Goal: Task Accomplishment & Management: Manage account settings

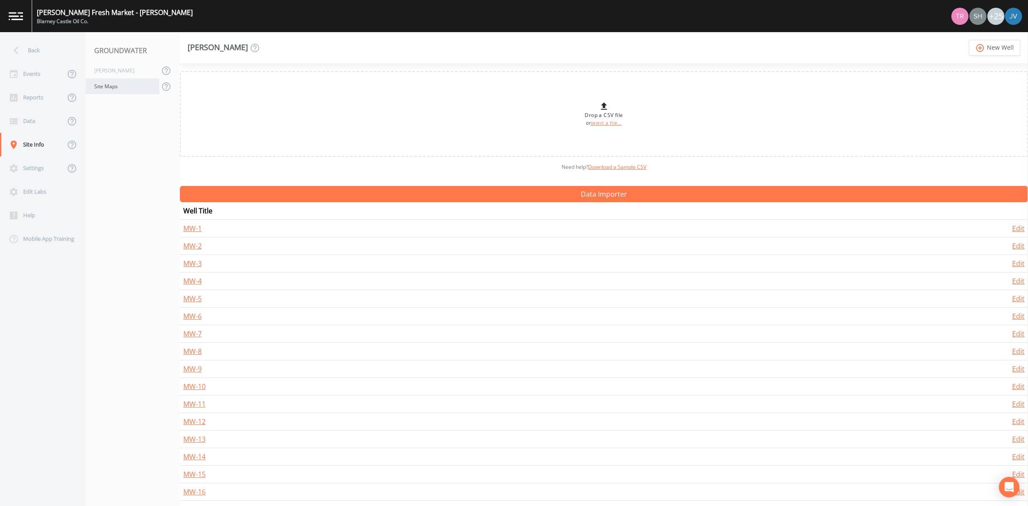
click at [121, 85] on div "Site Maps" at bounding box center [123, 86] width 74 height 16
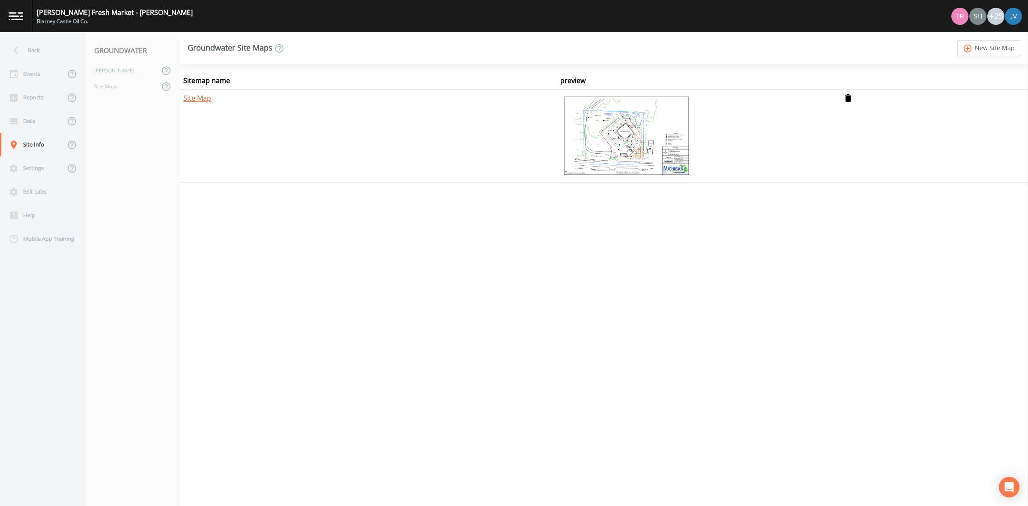
click at [209, 102] on link "Site Map" at bounding box center [197, 97] width 28 height 9
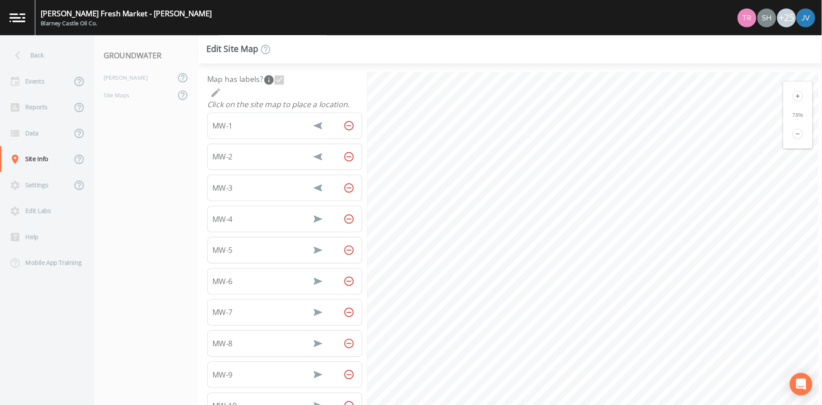
scroll to position [25, 0]
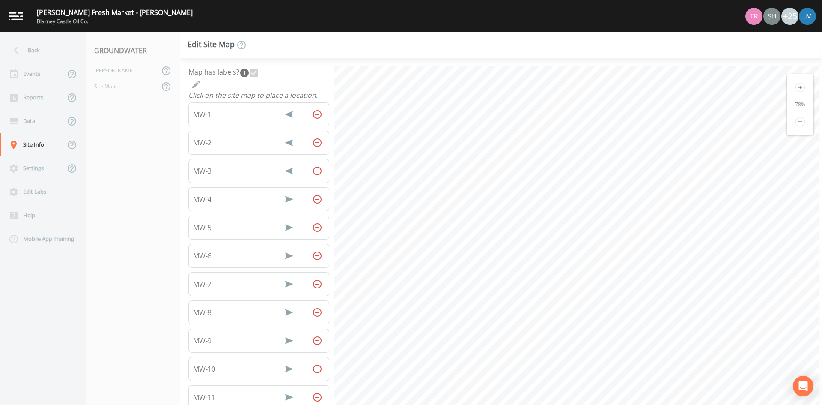
click at [798, 122] on icon at bounding box center [800, 121] width 9 height 9
click at [798, 88] on icon at bounding box center [800, 87] width 9 height 9
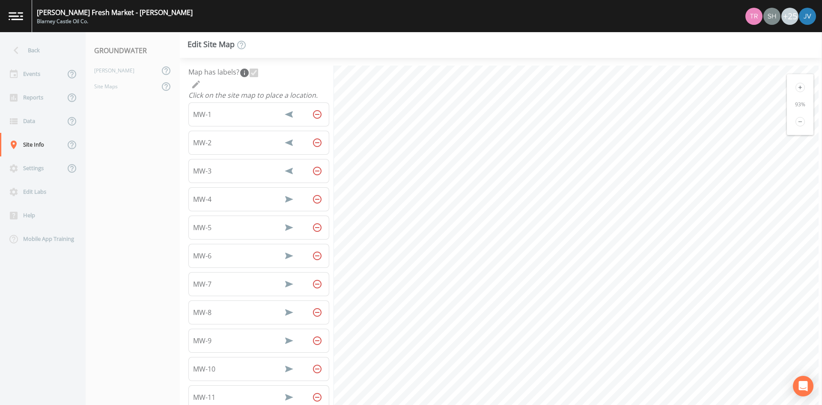
click at [798, 88] on icon at bounding box center [800, 87] width 9 height 9
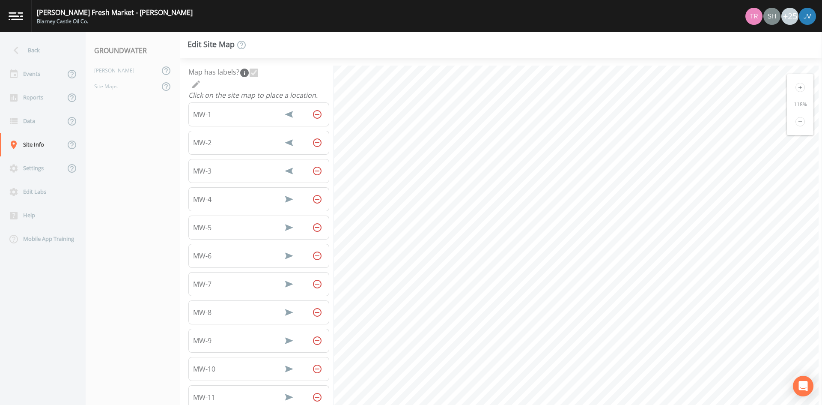
click at [798, 88] on icon at bounding box center [800, 87] width 9 height 9
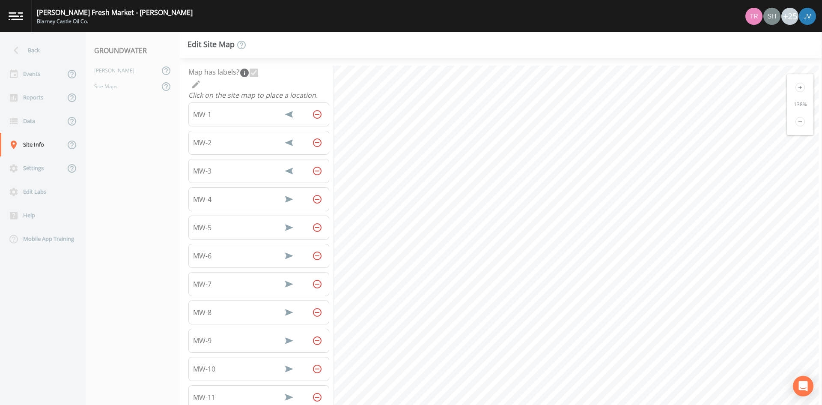
click at [798, 88] on icon at bounding box center [800, 87] width 9 height 9
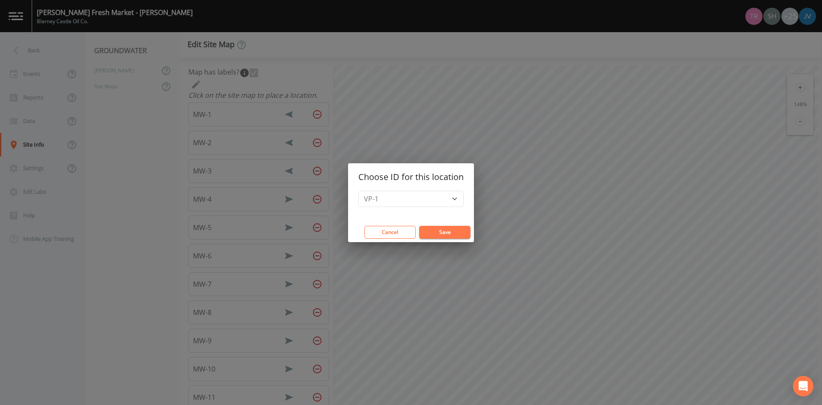
click at [447, 231] on button "Save" at bounding box center [444, 232] width 51 height 13
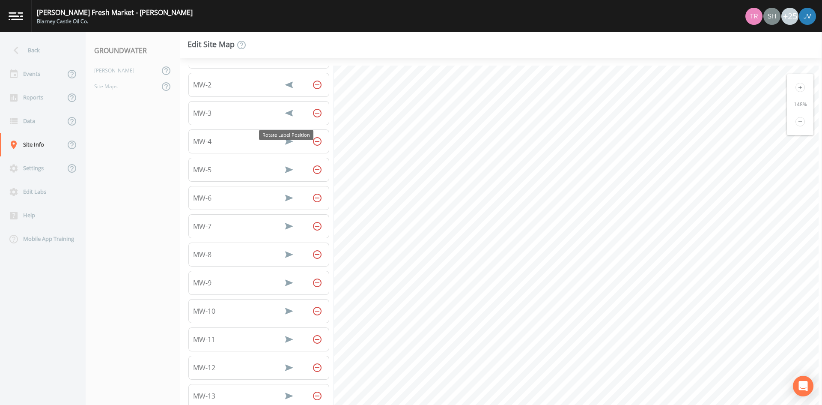
scroll to position [432, 0]
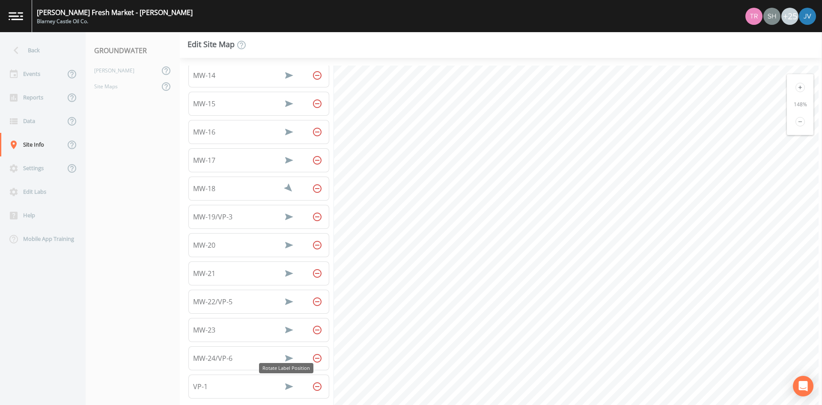
click at [287, 387] on icon "Rotate Label Position" at bounding box center [289, 386] width 8 height 6
click at [287, 387] on icon "Rotate Label Position" at bounding box center [289, 386] width 10 height 10
click at [287, 387] on icon "Rotate Label Position" at bounding box center [289, 386] width 8 height 6
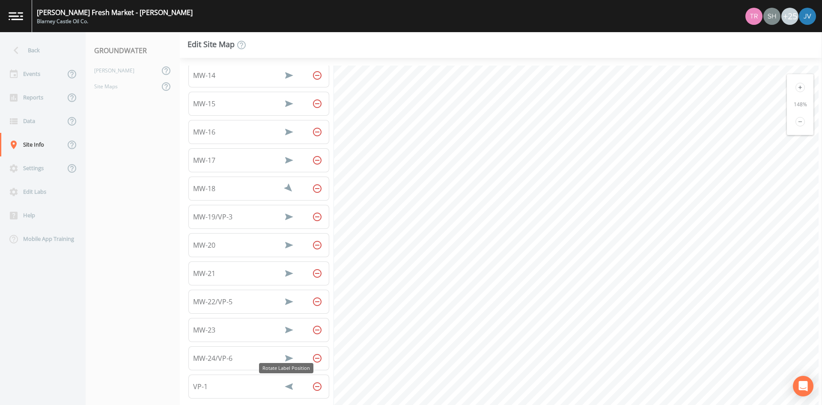
click at [287, 387] on icon "Rotate Label Position" at bounding box center [289, 386] width 8 height 6
click at [287, 387] on icon "Rotate Label Position" at bounding box center [289, 386] width 10 height 10
click at [287, 387] on icon "Rotate Label Position" at bounding box center [289, 386] width 15 height 15
click at [287, 387] on icon "Rotate Label Position" at bounding box center [289, 386] width 10 height 10
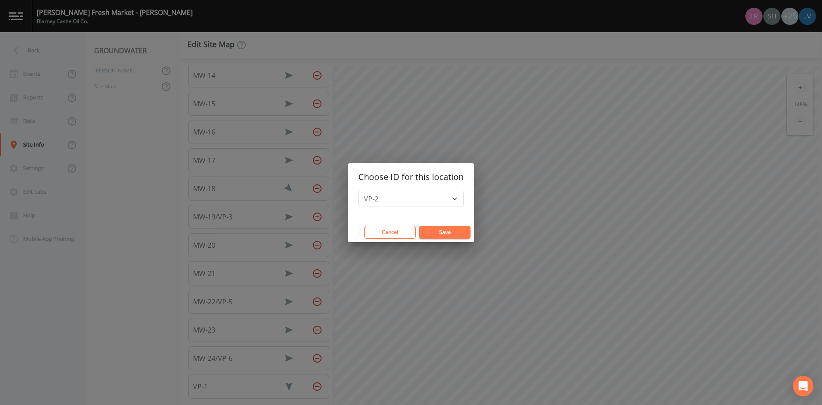
click at [451, 231] on button "Save" at bounding box center [444, 232] width 51 height 13
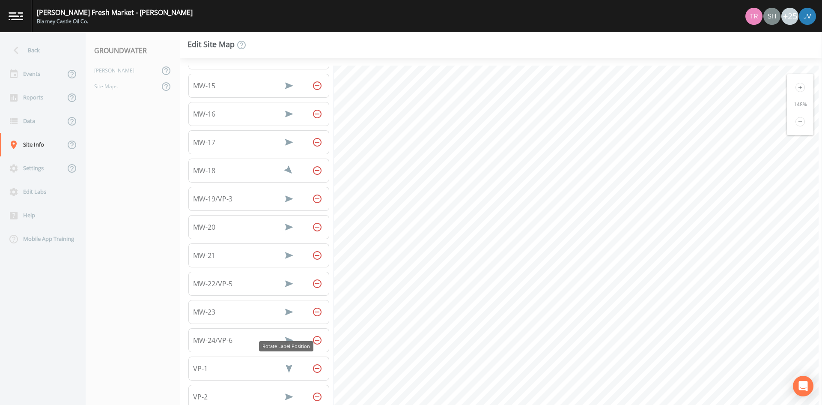
scroll to position [460, 0]
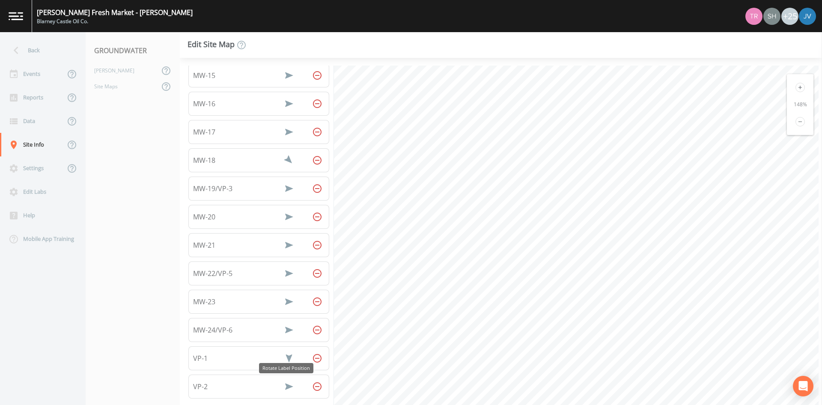
click at [287, 385] on icon "Rotate Label Position" at bounding box center [289, 386] width 10 height 10
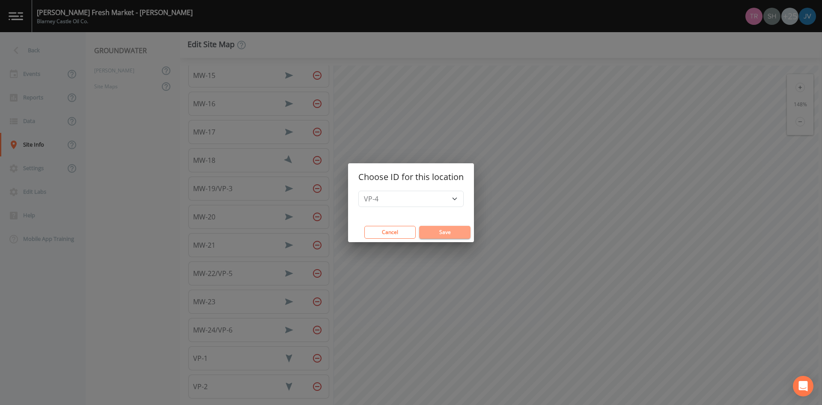
click at [431, 232] on button "Save" at bounding box center [444, 232] width 51 height 13
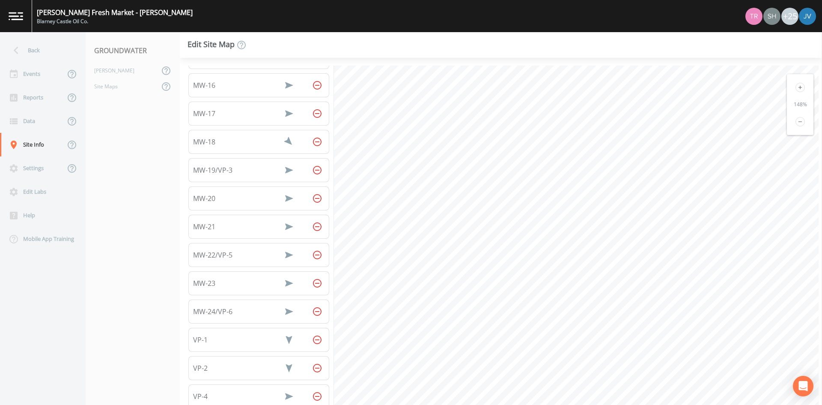
scroll to position [488, 0]
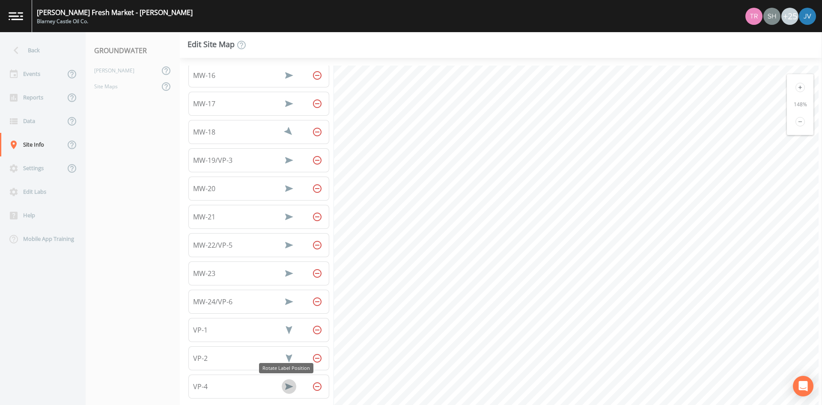
click at [287, 387] on icon "Rotate Label Position" at bounding box center [289, 386] width 8 height 6
click at [287, 387] on icon "Rotate Label Position" at bounding box center [289, 386] width 10 height 10
click at [287, 387] on icon "Rotate Label Position" at bounding box center [289, 387] width 6 height 8
click at [287, 387] on icon "Rotate Label Position" at bounding box center [289, 386] width 10 height 10
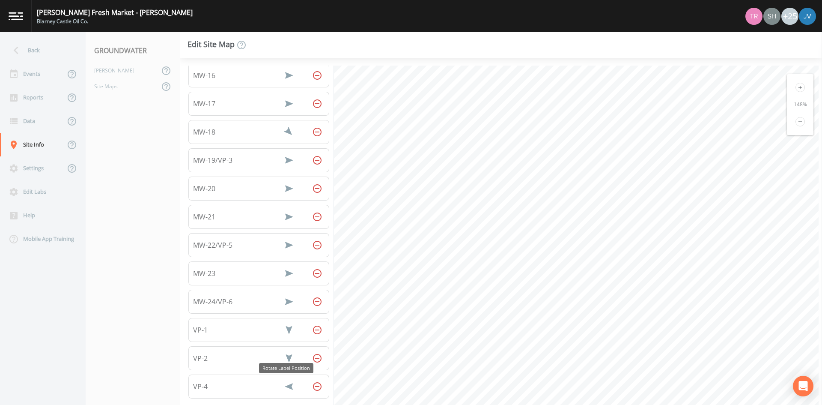
click at [287, 387] on icon "Rotate Label Position" at bounding box center [289, 386] width 8 height 6
click at [287, 387] on icon "Rotate Label Position" at bounding box center [289, 386] width 10 height 10
click at [287, 387] on icon "Rotate Label Position" at bounding box center [289, 386] width 6 height 8
click at [287, 387] on icon "Rotate Label Position" at bounding box center [289, 386] width 10 height 10
click at [287, 387] on icon "Rotate Label Position" at bounding box center [289, 386] width 8 height 6
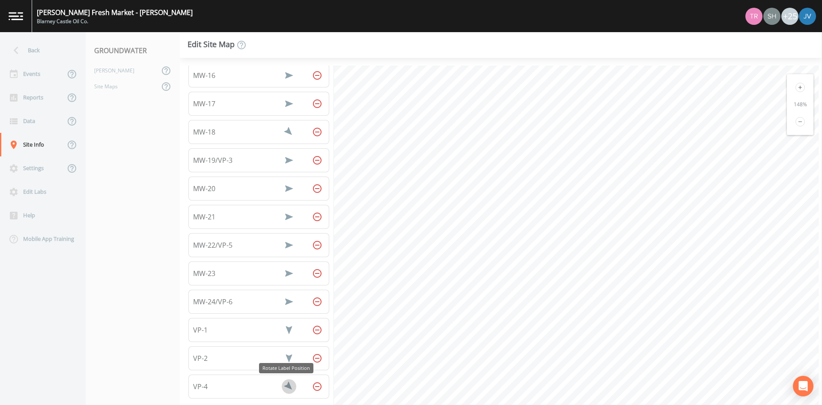
click at [287, 387] on icon "Rotate Label Position" at bounding box center [289, 386] width 10 height 10
click at [287, 387] on icon "Rotate Label Position" at bounding box center [289, 387] width 6 height 8
click at [287, 387] on icon "Rotate Label Position" at bounding box center [289, 386] width 10 height 10
click at [287, 387] on icon "Rotate Label Position" at bounding box center [289, 386] width 8 height 6
click at [287, 387] on icon "Rotate Label Position" at bounding box center [289, 386] width 10 height 10
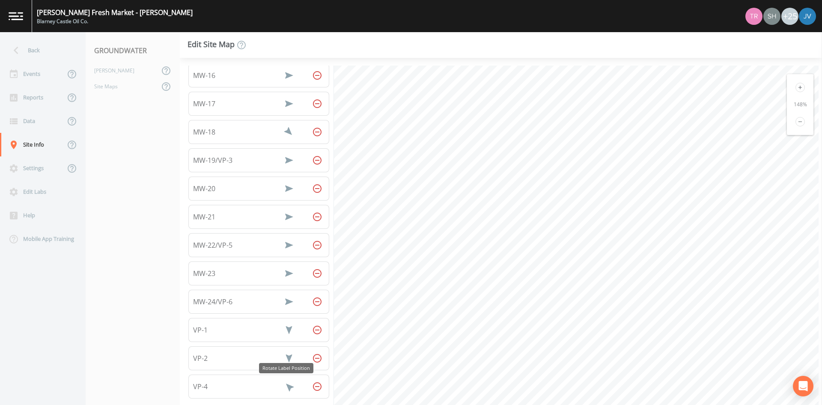
click at [287, 387] on icon "Rotate Label Position" at bounding box center [289, 386] width 10 height 10
click at [287, 387] on icon "Rotate Label Position" at bounding box center [289, 386] width 6 height 8
click at [287, 387] on icon "Rotate Label Position" at bounding box center [289, 386] width 10 height 10
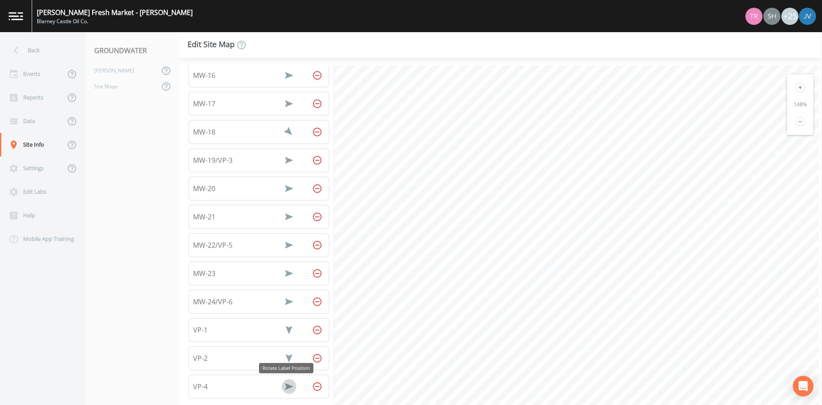
click at [287, 387] on icon "Rotate Label Position" at bounding box center [289, 386] width 8 height 6
click at [287, 387] on icon "Rotate Label Position" at bounding box center [289, 387] width 6 height 8
click at [287, 387] on icon "Rotate Label Position" at bounding box center [289, 386] width 10 height 10
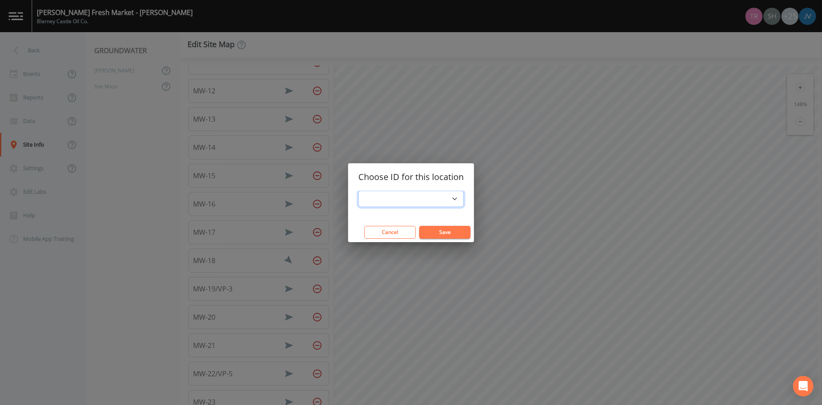
click at [450, 202] on select at bounding box center [411, 199] width 105 height 16
click at [132, 161] on div "Choose ID for this location Cancel Save" at bounding box center [411, 202] width 822 height 405
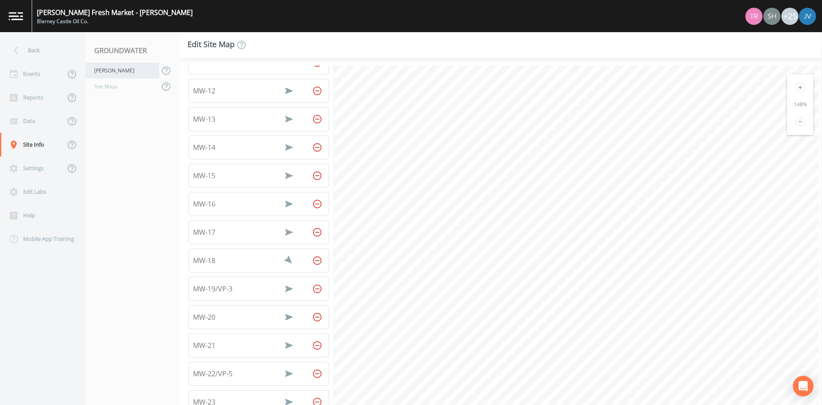
click at [114, 68] on div "[PERSON_NAME]" at bounding box center [123, 71] width 74 height 16
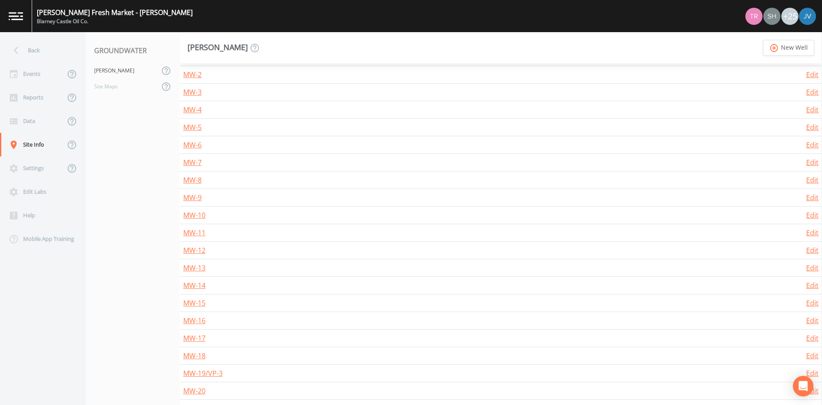
scroll to position [296, 0]
click at [24, 191] on div "Edit Labs" at bounding box center [38, 192] width 77 height 24
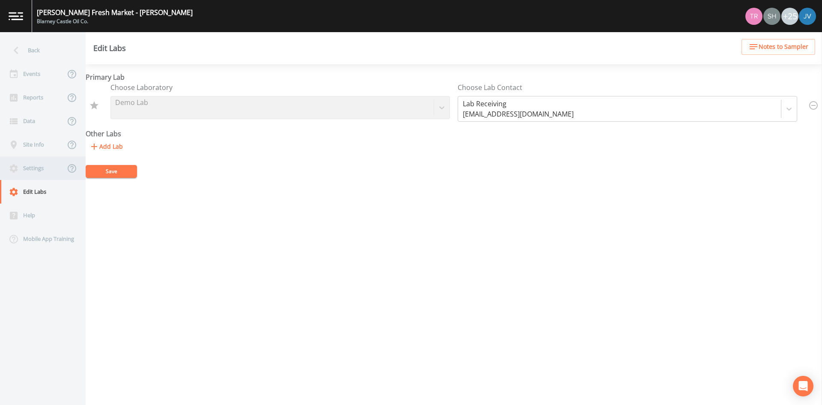
click at [33, 172] on div "Settings" at bounding box center [32, 168] width 65 height 24
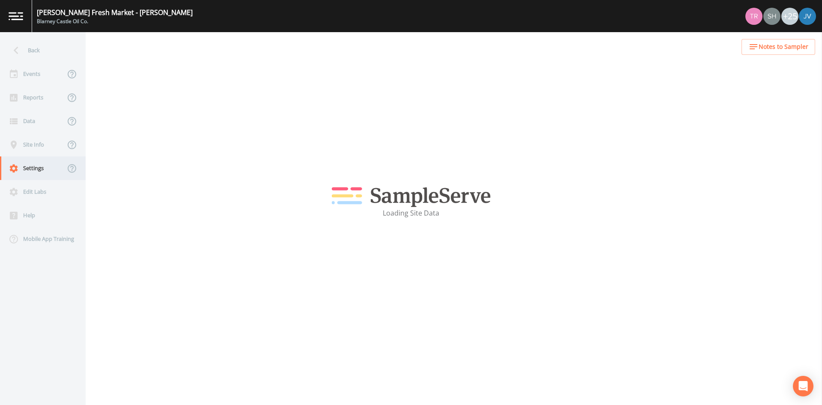
select select "47d45e13-a9d2-4a92-a30e-53aeb2a1ff48"
select select "[GEOGRAPHIC_DATA]"
select select "America/[GEOGRAPHIC_DATA]"
select select "Pour on ground"
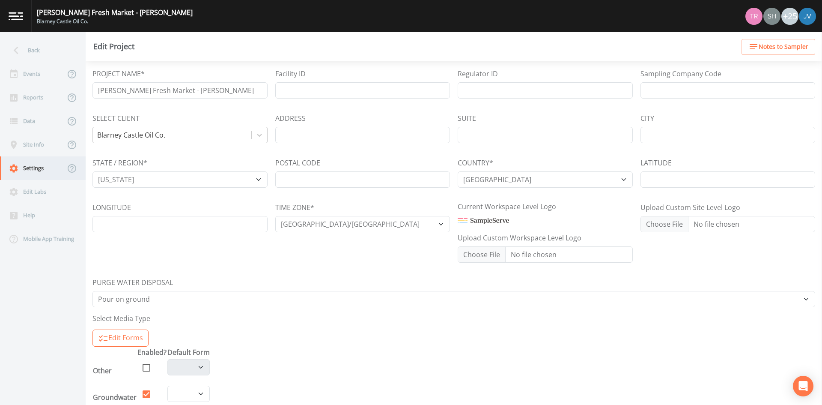
select select "8dca0658-1b16-41b2-8763-9d9638af6ced"
click at [33, 156] on div "Site Info" at bounding box center [32, 145] width 65 height 24
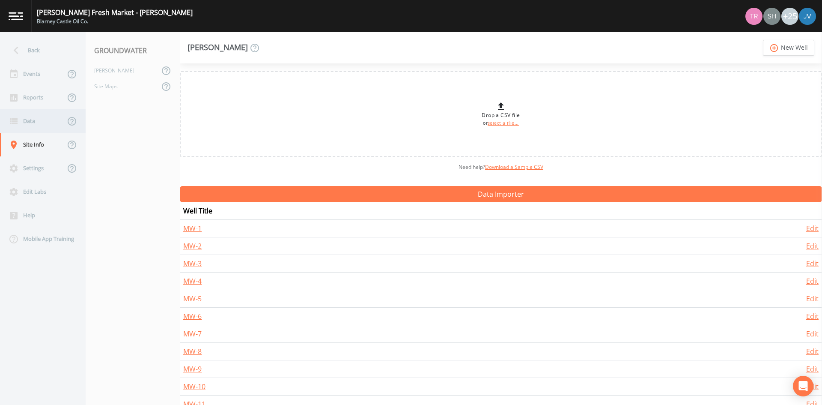
click at [30, 113] on div "Data" at bounding box center [32, 121] width 65 height 24
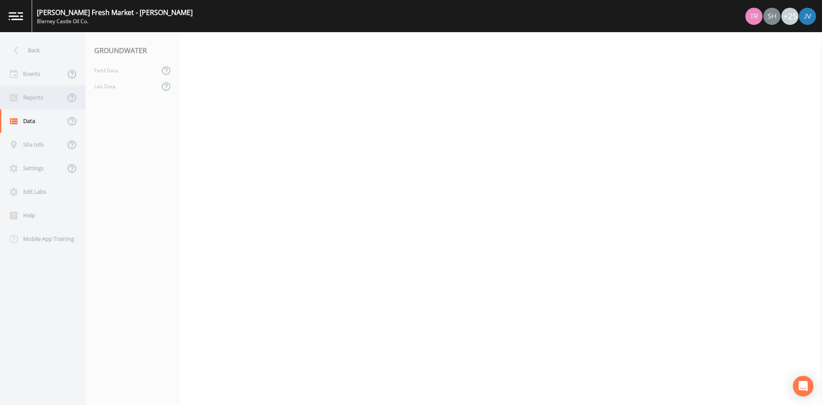
click at [32, 104] on div "Reports" at bounding box center [32, 98] width 65 height 24
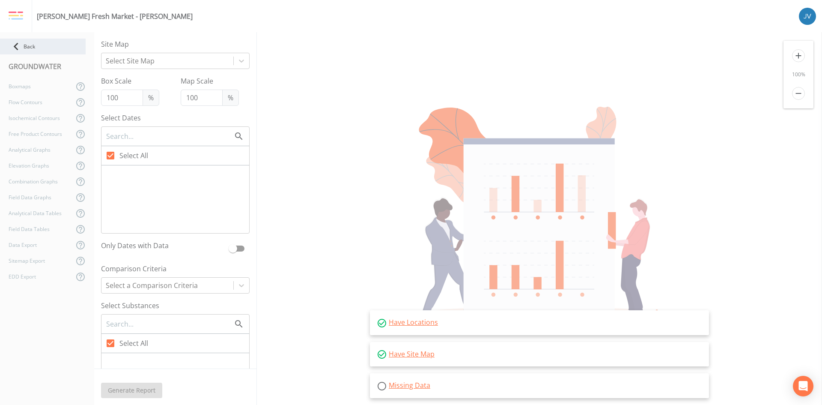
click at [22, 46] on icon at bounding box center [16, 46] width 15 height 15
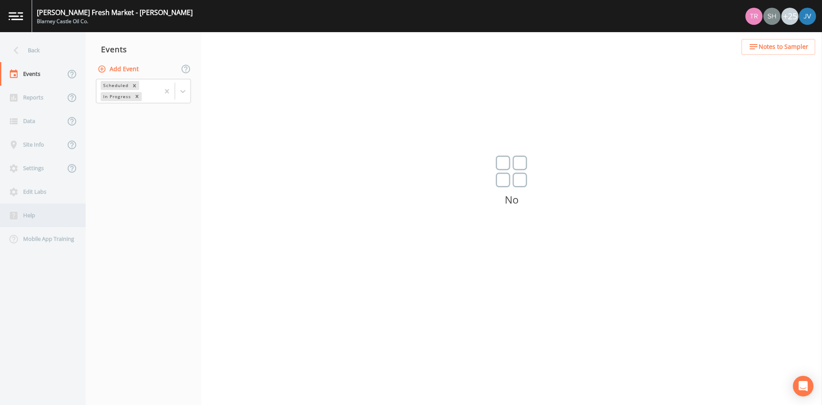
click at [40, 215] on div "Help" at bounding box center [38, 215] width 77 height 24
click at [34, 169] on div "Settings" at bounding box center [32, 168] width 65 height 24
select select "47d45e13-a9d2-4a92-a30e-53aeb2a1ff48"
select select "[GEOGRAPHIC_DATA]"
select select "America/[GEOGRAPHIC_DATA]"
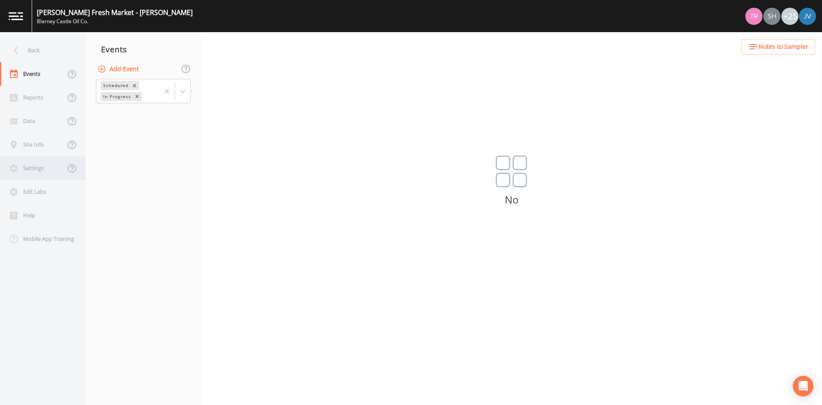
select select "Pour on ground"
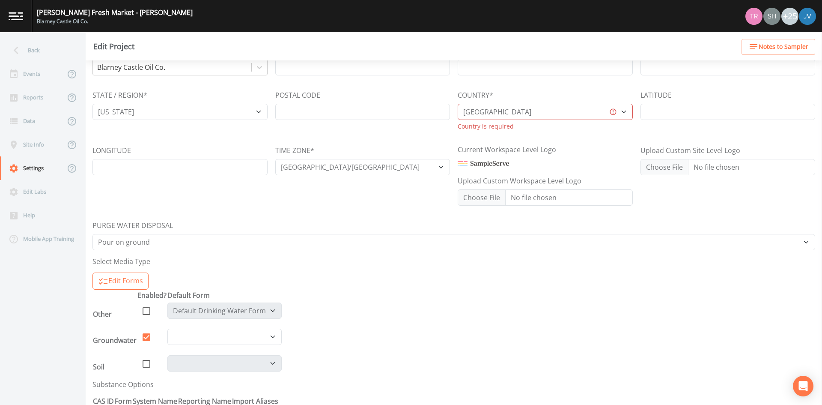
scroll to position [53, 0]
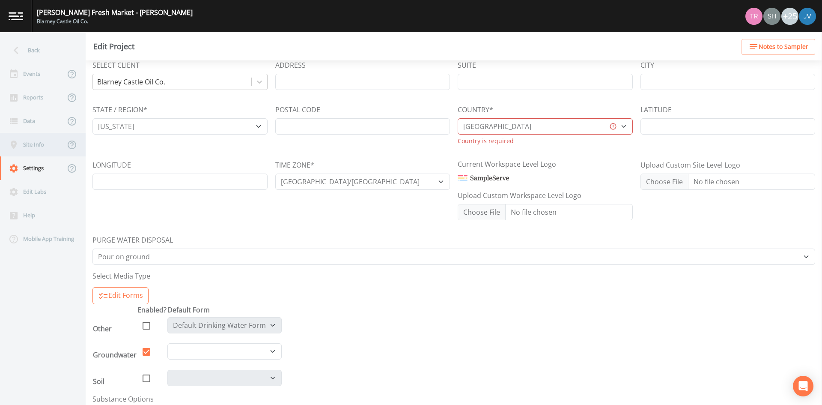
click at [36, 149] on div "Site Info" at bounding box center [32, 145] width 65 height 24
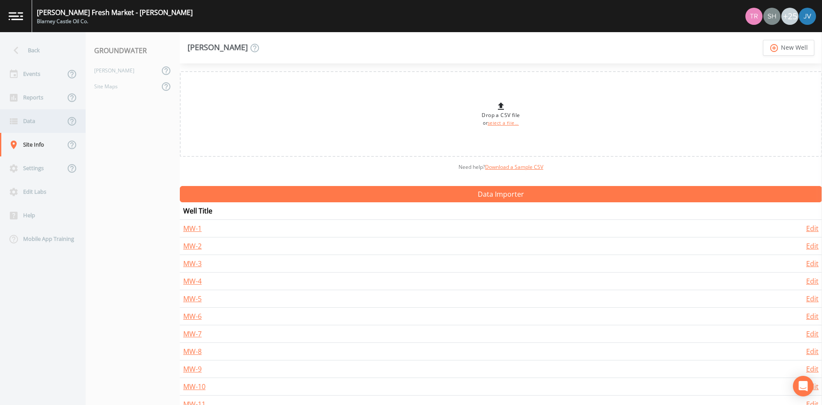
click at [37, 111] on div "Data" at bounding box center [32, 121] width 65 height 24
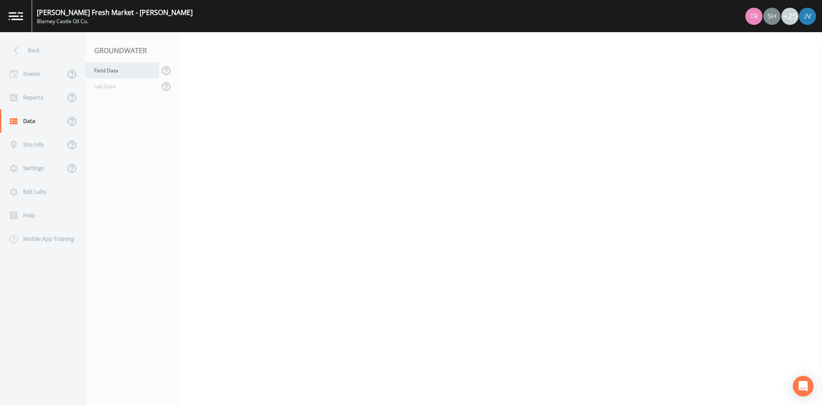
click at [106, 73] on div "Field Data" at bounding box center [123, 71] width 74 height 16
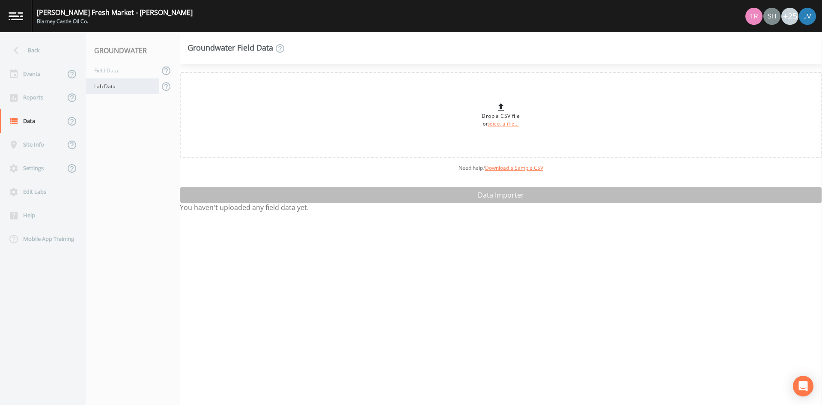
click at [120, 92] on div "Lab Data" at bounding box center [123, 86] width 74 height 16
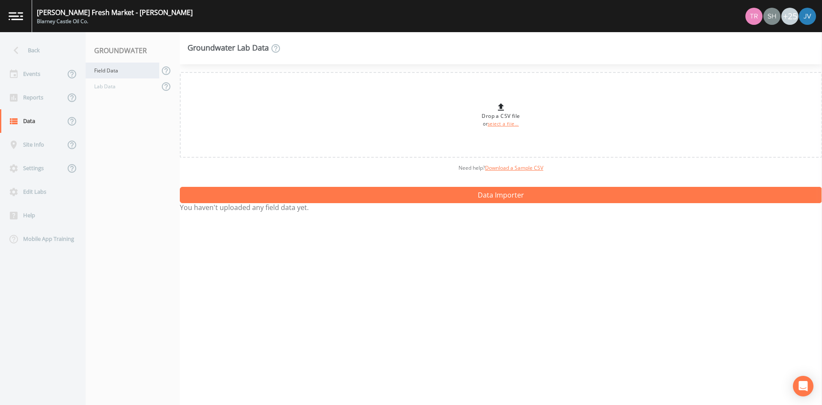
click at [121, 74] on div "Field Data" at bounding box center [123, 71] width 74 height 16
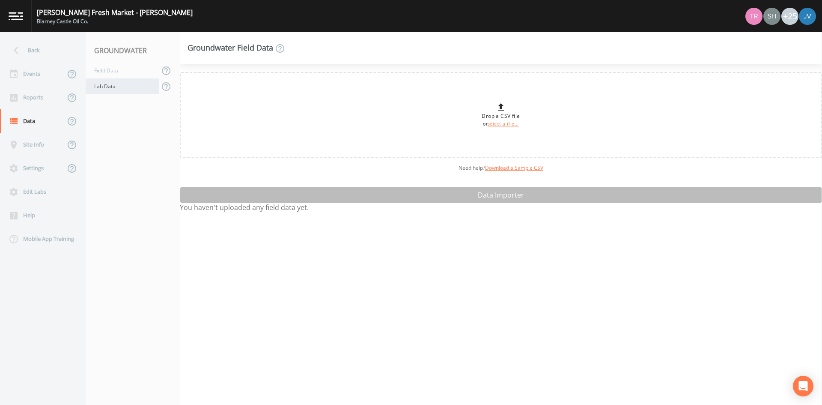
click at [120, 91] on div "Lab Data" at bounding box center [123, 86] width 74 height 16
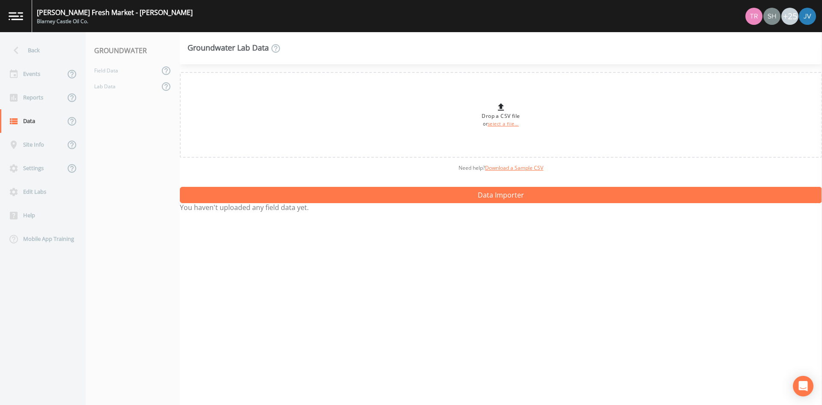
click at [30, 20] on link at bounding box center [16, 16] width 32 height 32
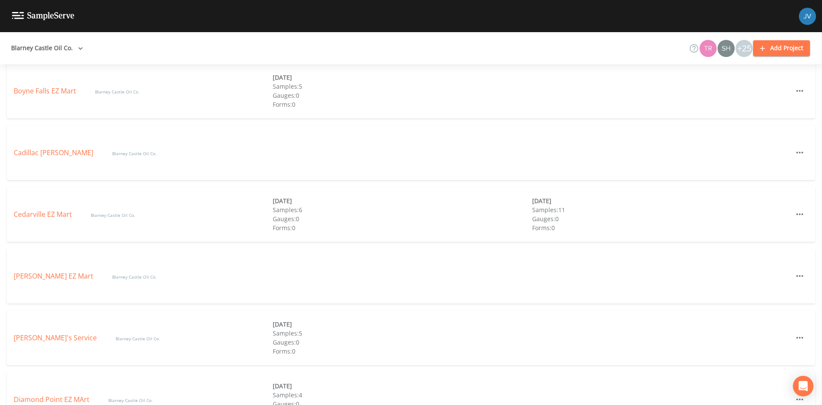
scroll to position [378, 0]
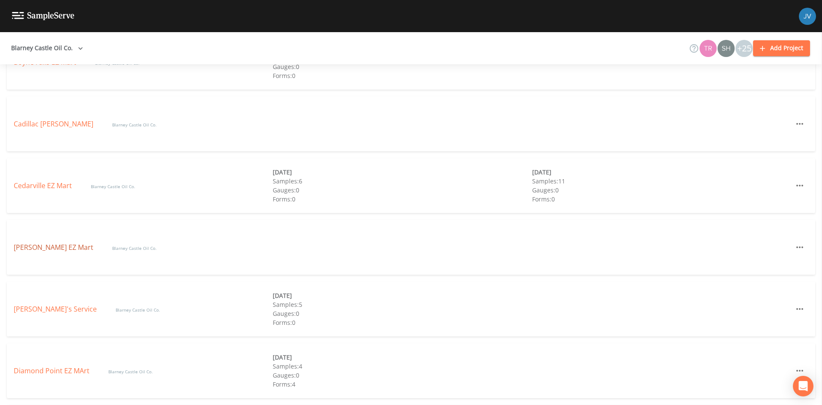
click at [50, 251] on link "[PERSON_NAME] EZ Mart" at bounding box center [54, 246] width 81 height 9
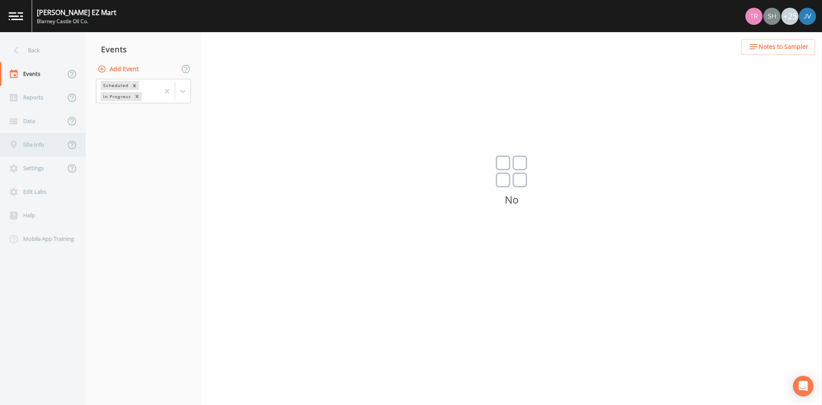
click at [42, 139] on div "Site Info" at bounding box center [32, 145] width 65 height 24
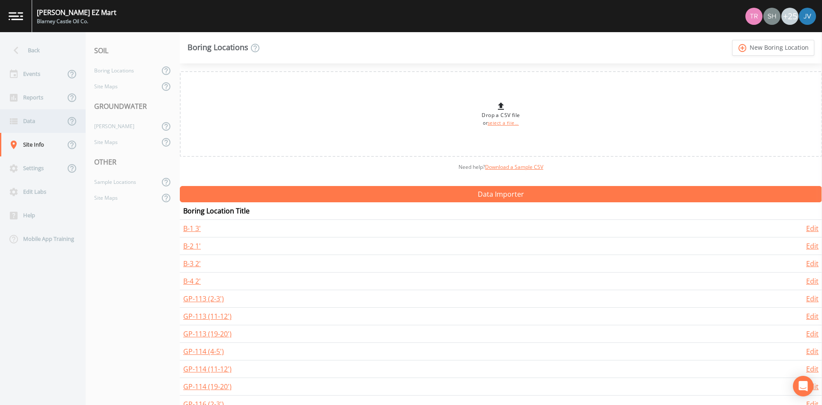
click at [40, 128] on div "Data" at bounding box center [32, 121] width 65 height 24
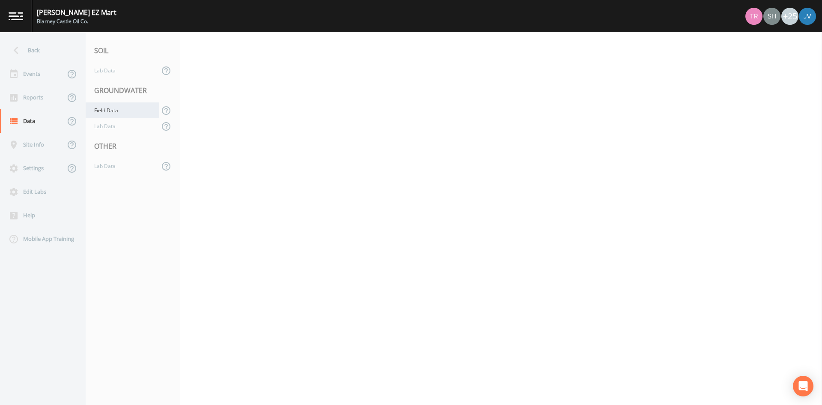
click at [126, 111] on div "Field Data" at bounding box center [123, 110] width 74 height 16
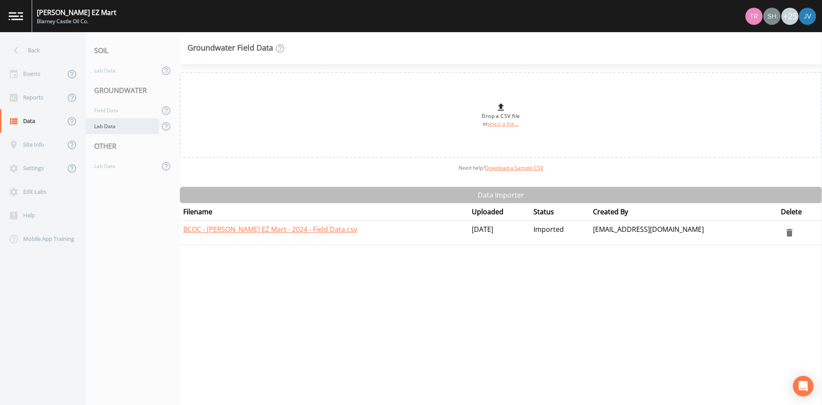
click at [127, 125] on div "Lab Data" at bounding box center [123, 126] width 74 height 16
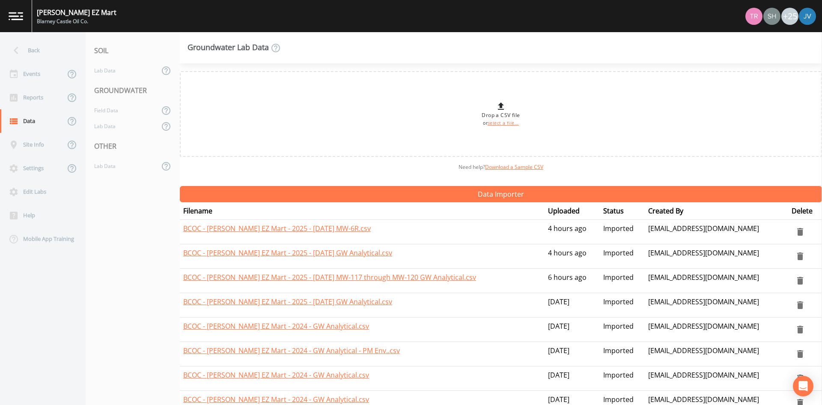
click at [16, 12] on img at bounding box center [16, 16] width 15 height 8
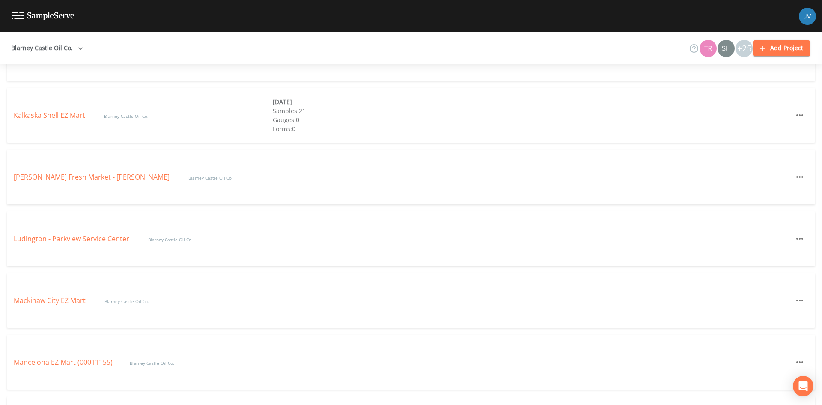
scroll to position [1056, 0]
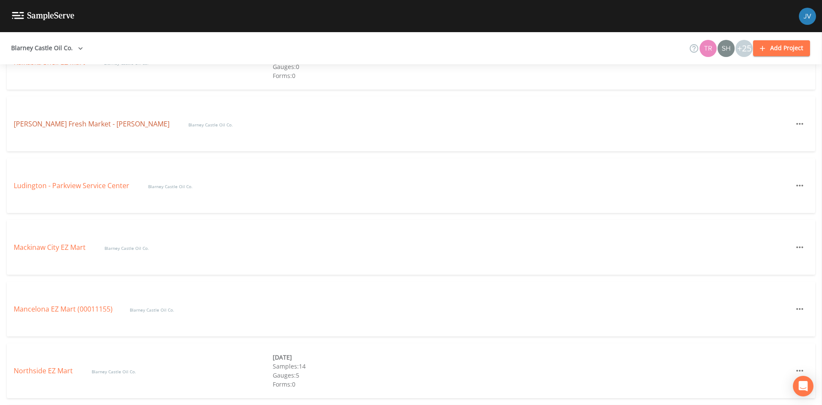
click at [90, 122] on link "[PERSON_NAME] Fresh Market - [PERSON_NAME]" at bounding box center [93, 123] width 158 height 9
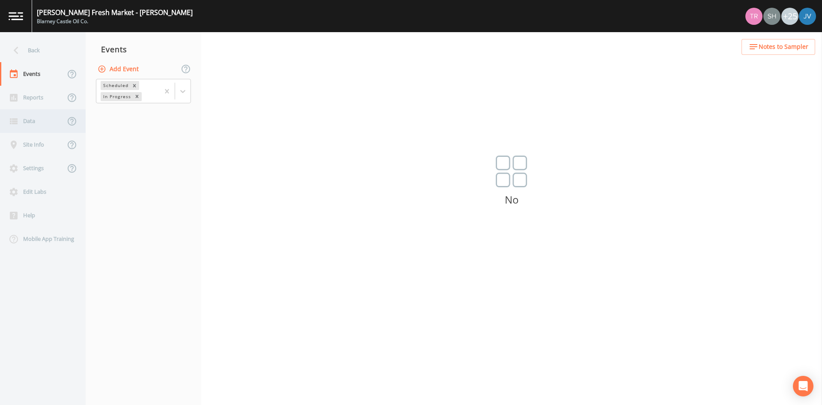
click at [37, 128] on div "Data" at bounding box center [32, 121] width 65 height 24
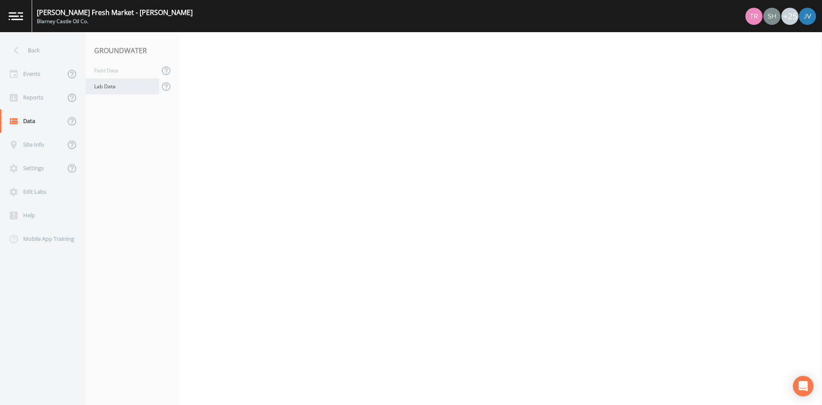
click at [99, 85] on div "Lab Data" at bounding box center [123, 86] width 74 height 16
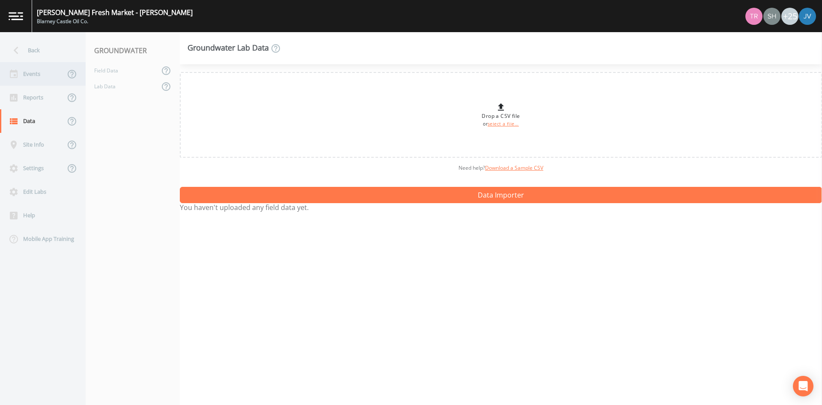
click at [32, 71] on div "Events" at bounding box center [32, 74] width 65 height 24
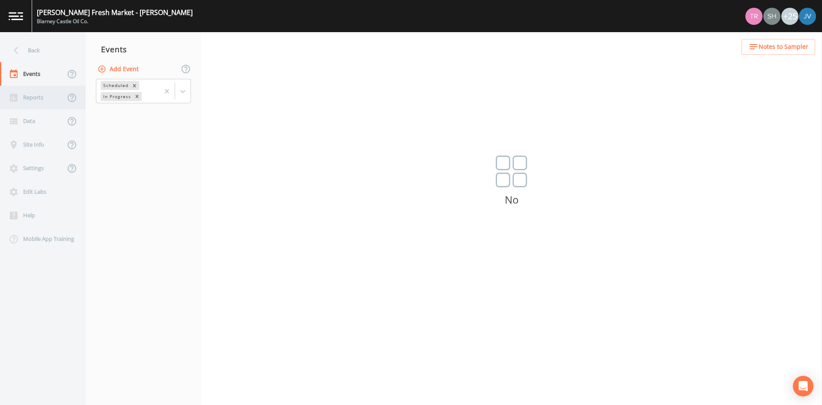
click at [35, 99] on div "Reports" at bounding box center [32, 98] width 65 height 24
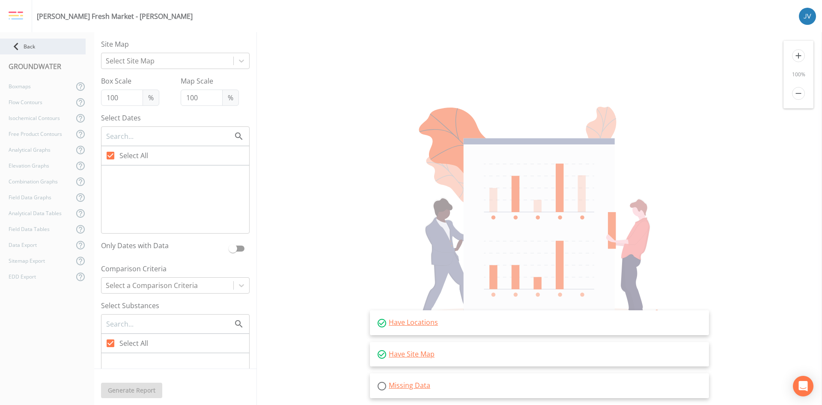
click at [26, 46] on div "Back" at bounding box center [43, 47] width 86 height 16
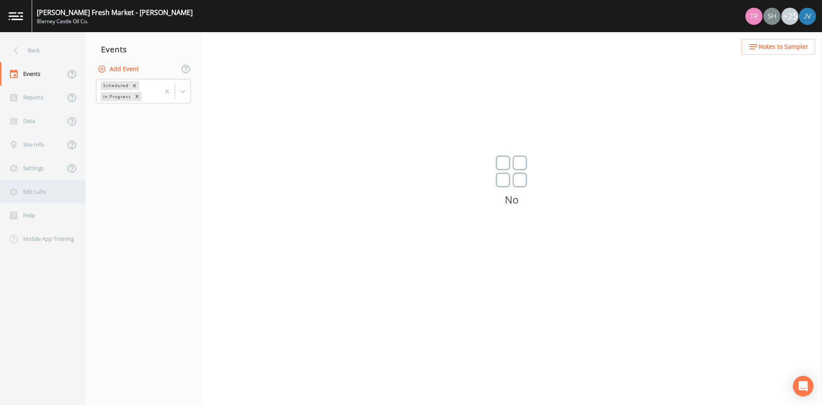
click at [28, 201] on div "Edit Labs" at bounding box center [38, 192] width 77 height 24
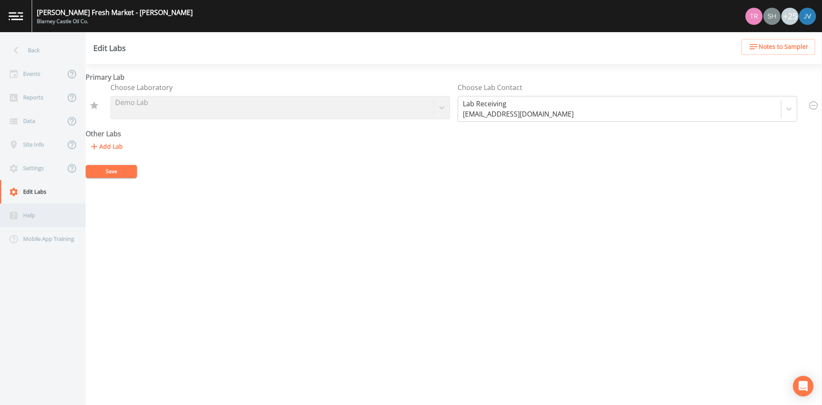
click at [30, 212] on div "Help" at bounding box center [38, 215] width 77 height 24
click at [36, 126] on div "Data" at bounding box center [32, 121] width 65 height 24
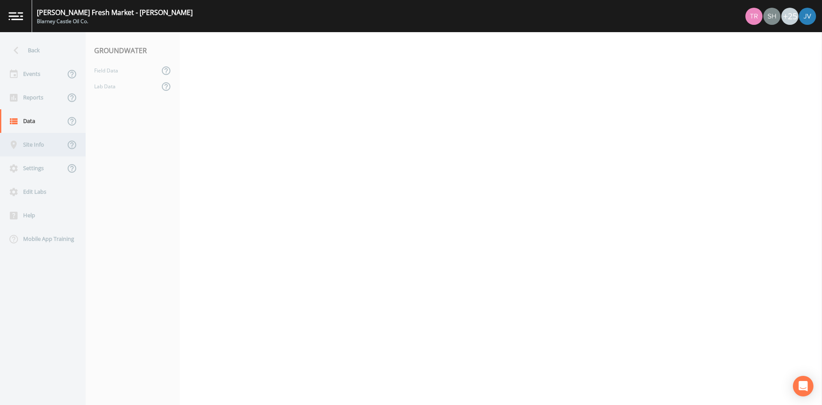
click at [36, 144] on div "Site Info" at bounding box center [32, 145] width 65 height 24
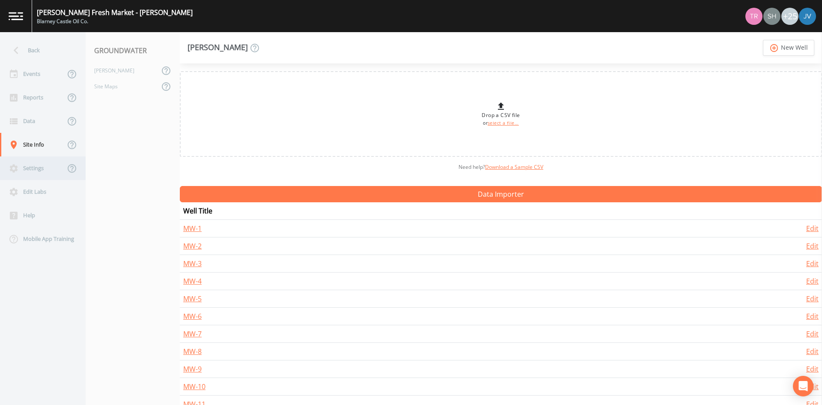
click at [48, 175] on div "Settings" at bounding box center [32, 168] width 65 height 24
select select "47d45e13-a9d2-4a92-a30e-53aeb2a1ff48"
select select "[GEOGRAPHIC_DATA]"
select select "America/[GEOGRAPHIC_DATA]"
select select "Pour on ground"
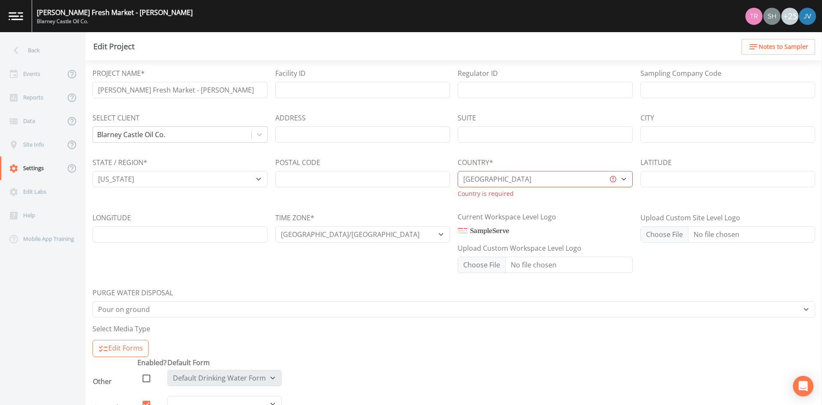
scroll to position [96, 0]
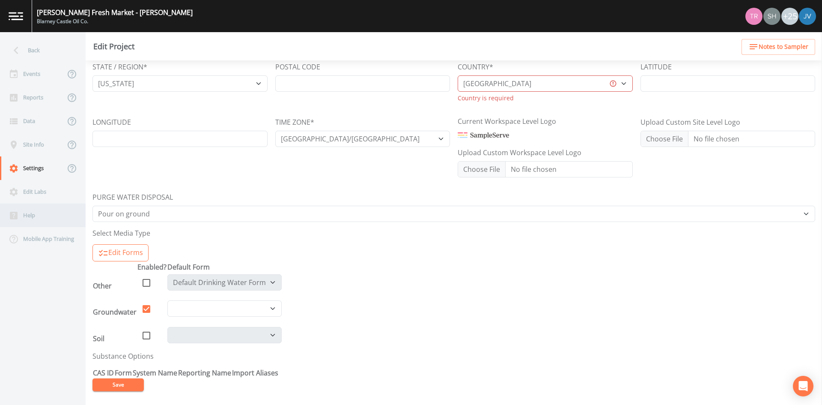
click at [28, 216] on div "Help" at bounding box center [38, 215] width 77 height 24
click at [48, 237] on div "Mobile App Training" at bounding box center [38, 239] width 77 height 24
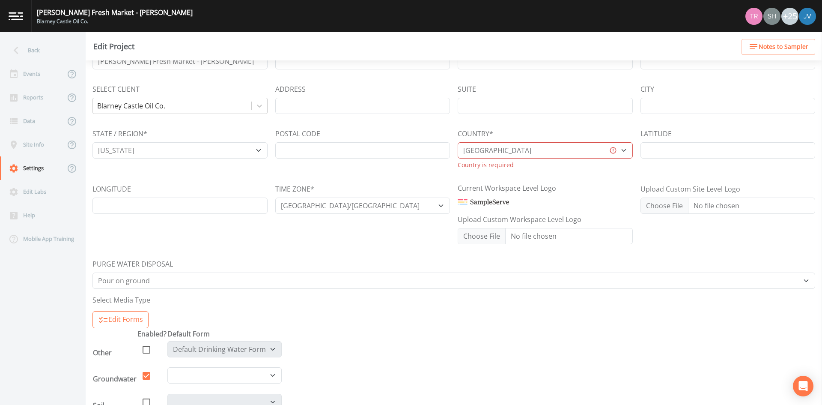
scroll to position [0, 0]
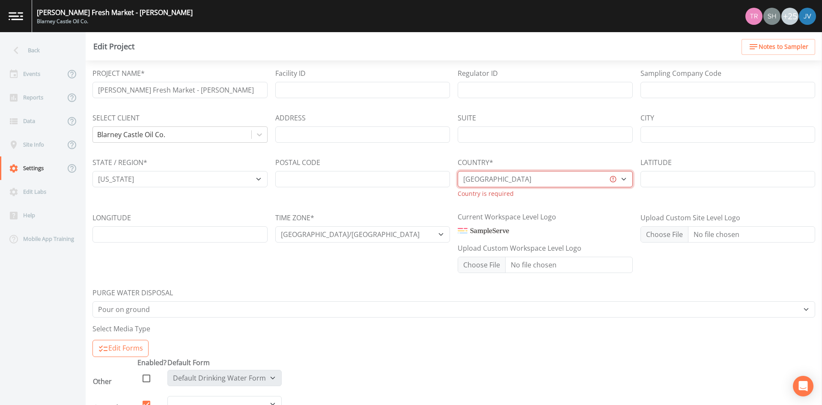
click at [498, 179] on select "[GEOGRAPHIC_DATA] [GEOGRAPHIC_DATA] [GEOGRAPHIC_DATA] [GEOGRAPHIC_DATA] [GEOGRA…" at bounding box center [545, 179] width 175 height 16
click at [458, 171] on select "[GEOGRAPHIC_DATA] [GEOGRAPHIC_DATA] [GEOGRAPHIC_DATA] [GEOGRAPHIC_DATA] [GEOGRA…" at bounding box center [545, 179] width 175 height 16
click at [802, 16] on img at bounding box center [807, 16] width 17 height 17
click at [722, 65] on span "Workspace Settings" at bounding box center [750, 66] width 136 height 10
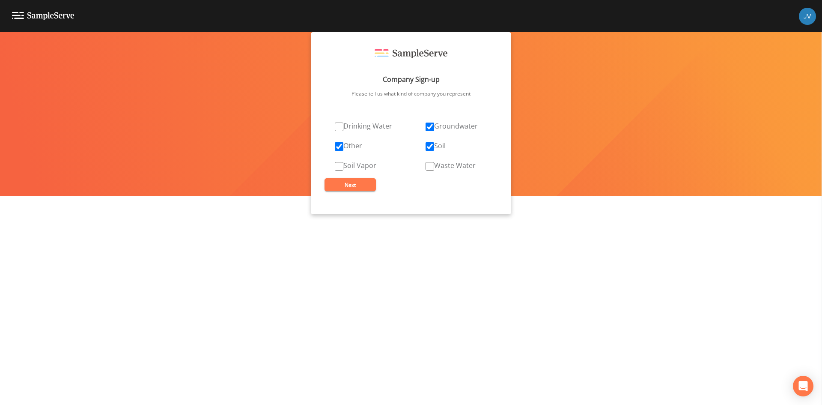
select select "47d45e13-a9d2-4a92-a30e-53aeb2a1ff48"
select select "[GEOGRAPHIC_DATA]"
select select "America/[GEOGRAPHIC_DATA]"
select select "Pour on ground"
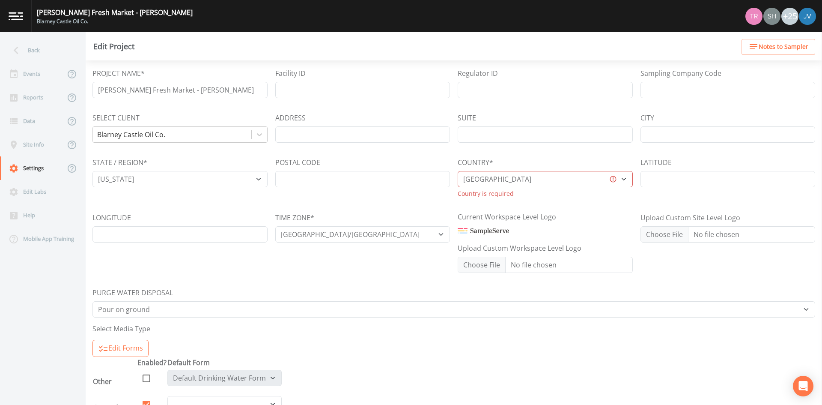
click at [793, 17] on div "+25" at bounding box center [790, 16] width 17 height 17
click at [18, 14] on img at bounding box center [16, 16] width 15 height 8
